Goal: Register for event/course

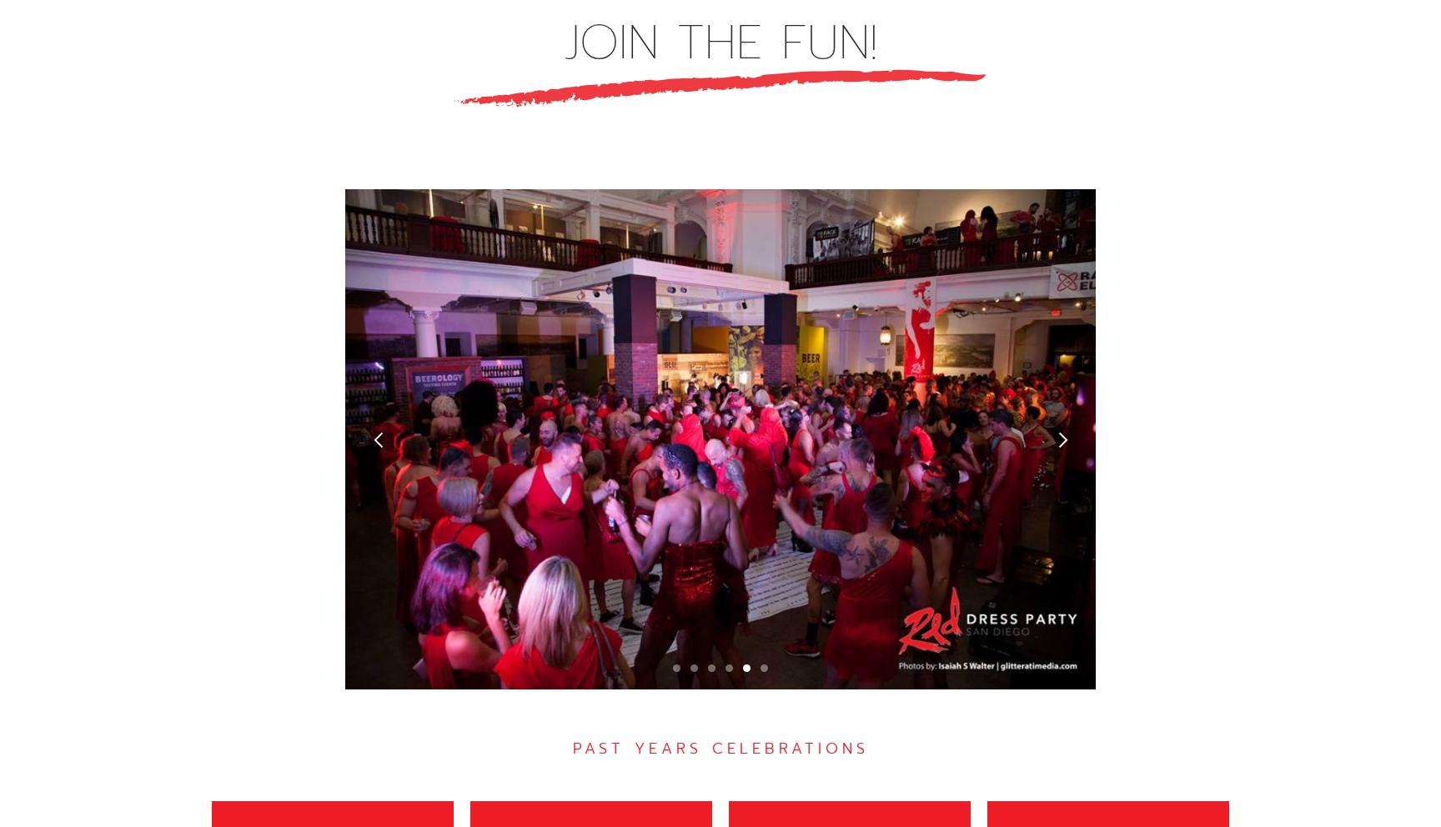
scroll to position [4610, 0]
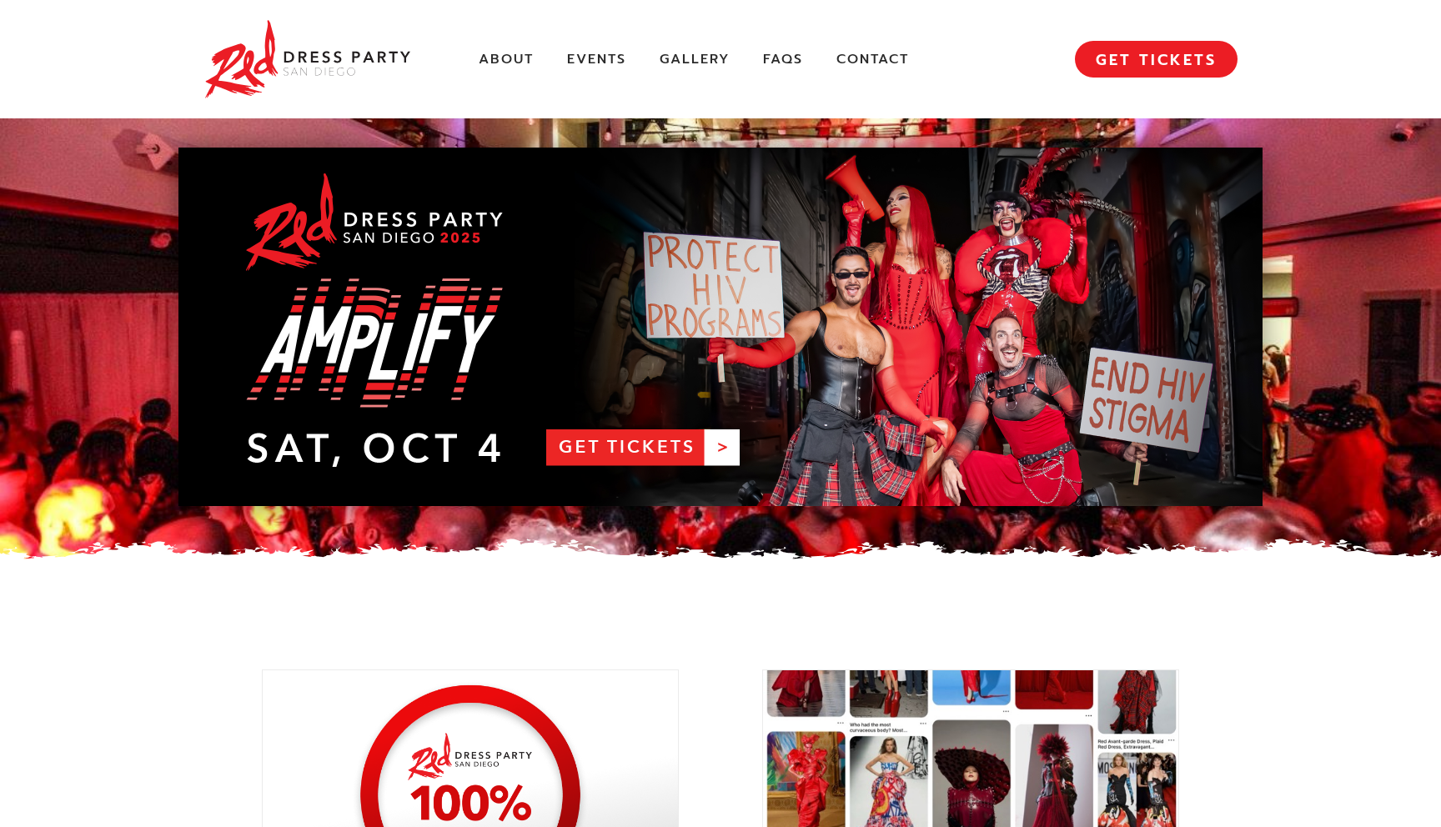
click at [622, 439] on link "RDPSD 2025 Banner" at bounding box center [720, 327] width 1084 height 359
click at [595, 65] on link "Events" at bounding box center [596, 60] width 59 height 18
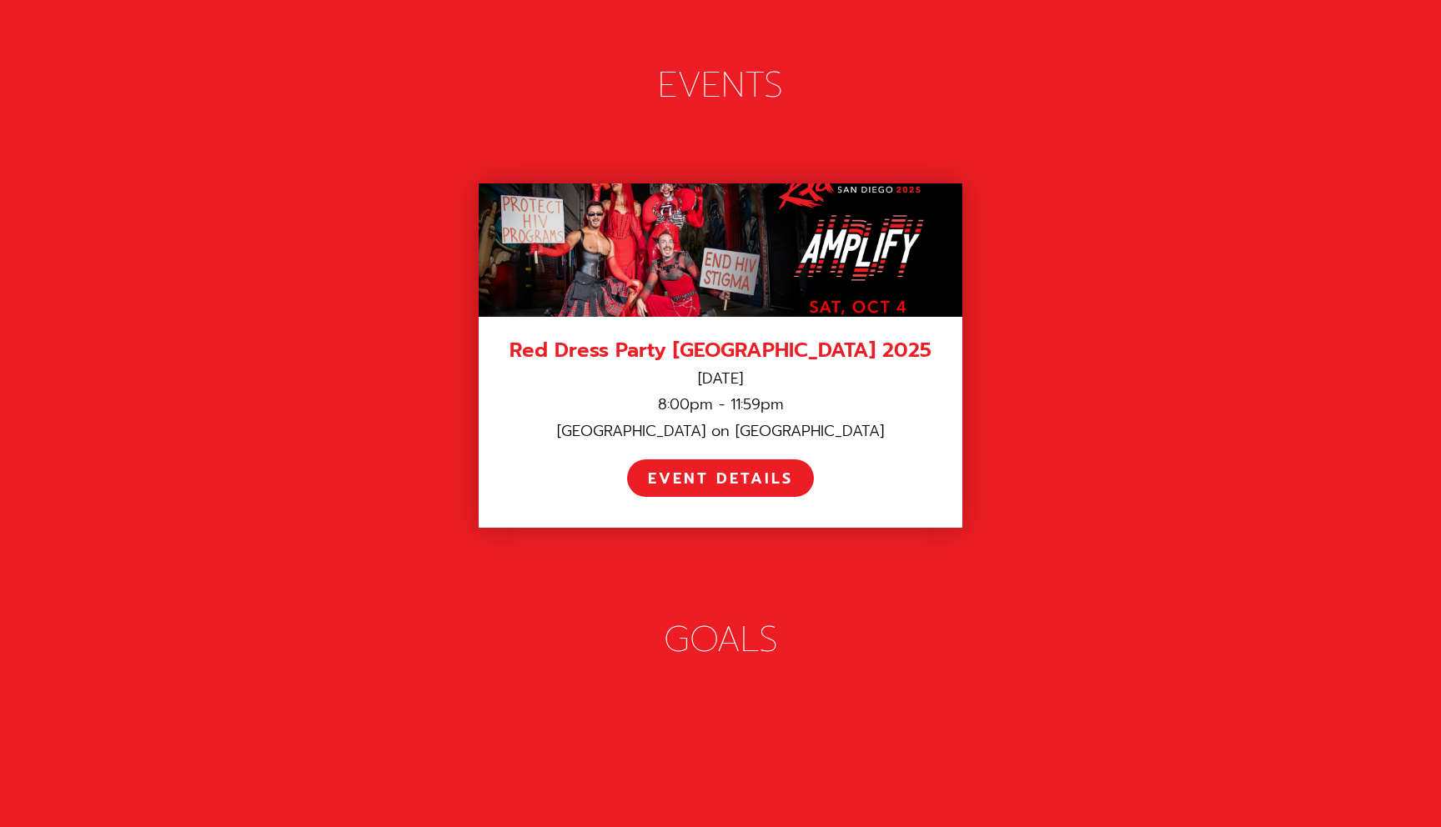
scroll to position [2304, 0]
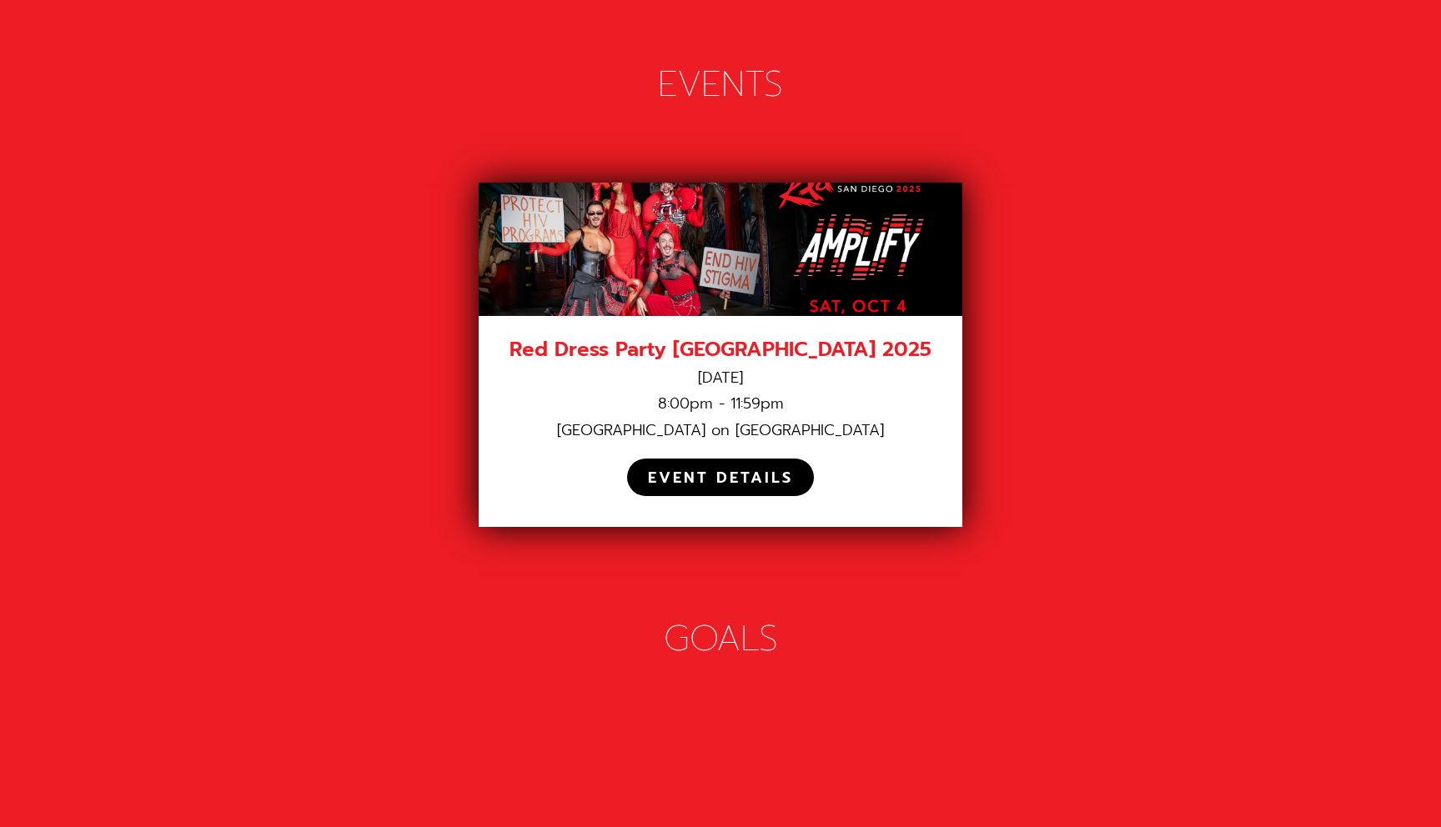
click at [651, 459] on div "EVENT DETAILS" at bounding box center [720, 477] width 187 height 37
